Goal: Navigation & Orientation: Find specific page/section

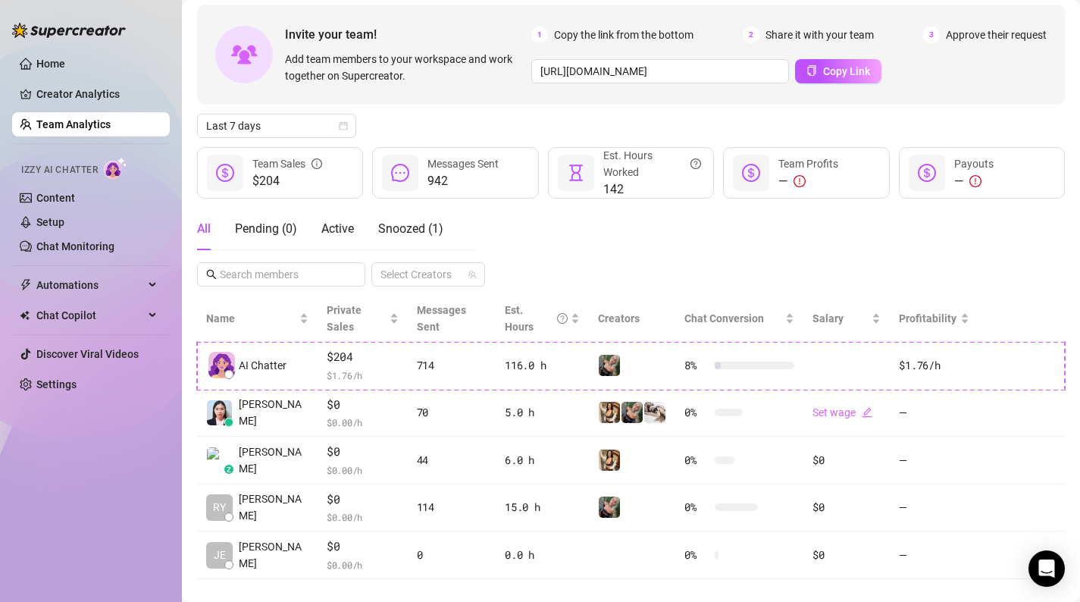
scroll to position [72, 0]
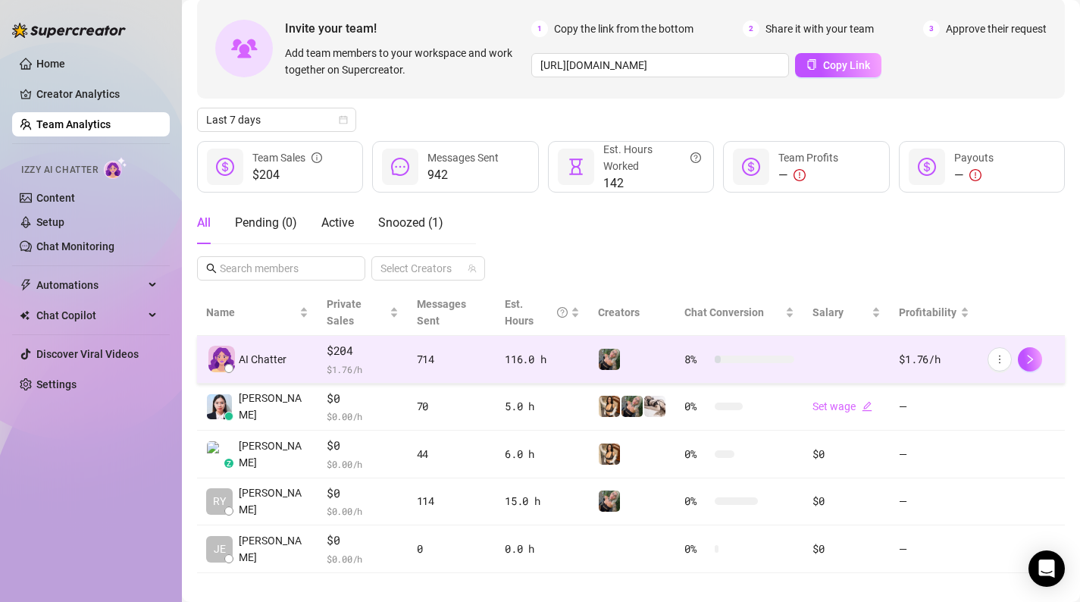
click at [613, 349] on img at bounding box center [609, 359] width 21 height 21
click at [998, 354] on icon "more" at bounding box center [1000, 359] width 11 height 11
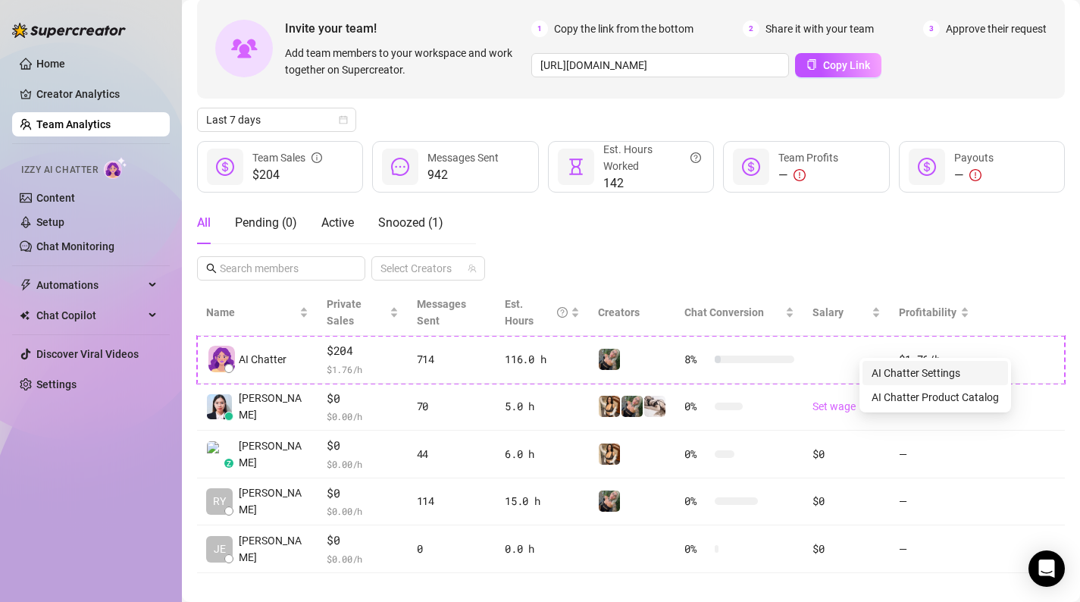
click at [960, 367] on link "AI Chatter Settings" at bounding box center [916, 373] width 89 height 12
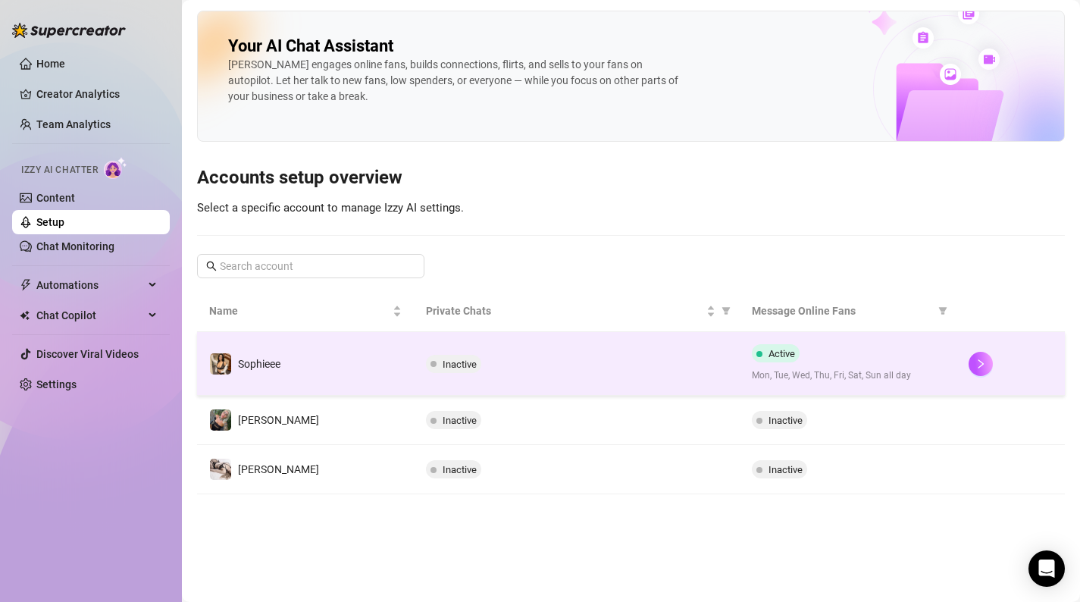
click at [712, 359] on div "Inactive" at bounding box center [576, 364] width 301 height 18
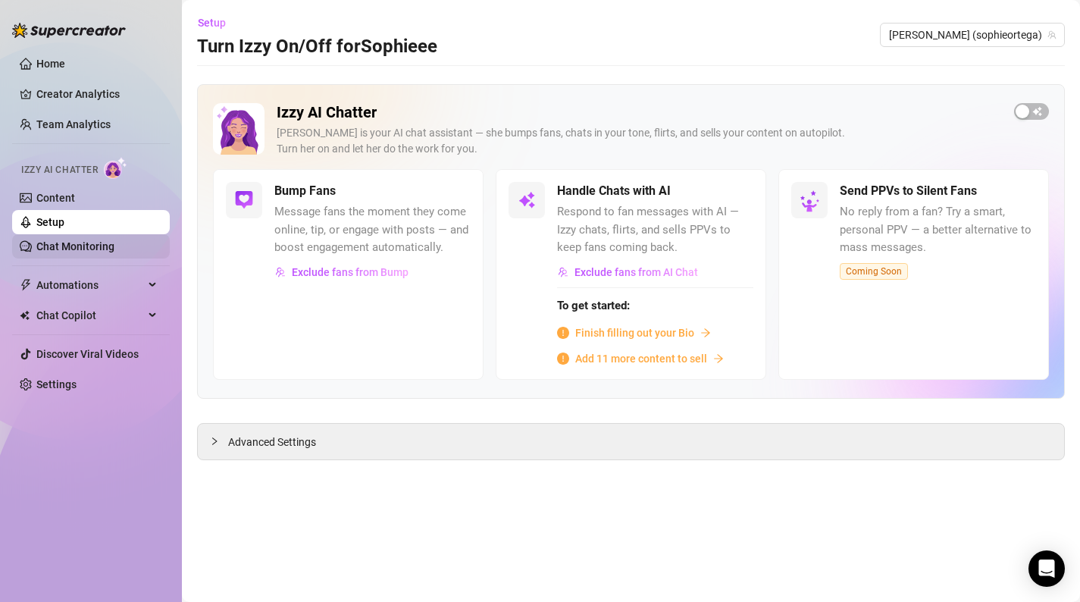
click at [77, 243] on link "Chat Monitoring" at bounding box center [75, 246] width 78 height 12
